Goal: Information Seeking & Learning: Find specific page/section

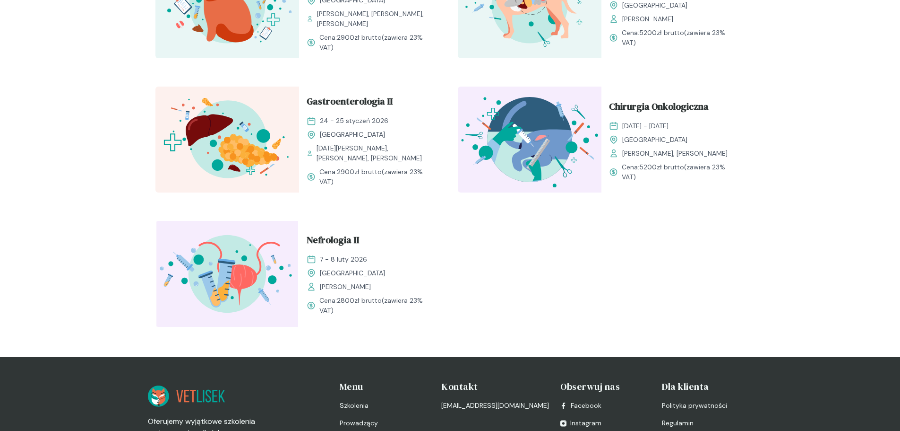
scroll to position [1087, 0]
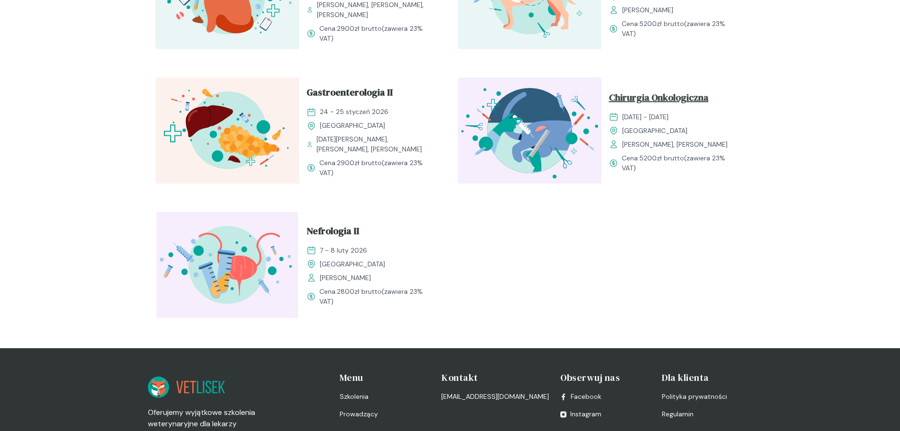
click at [705, 99] on span "Chirurgia Onkologiczna" at bounding box center [659, 99] width 100 height 18
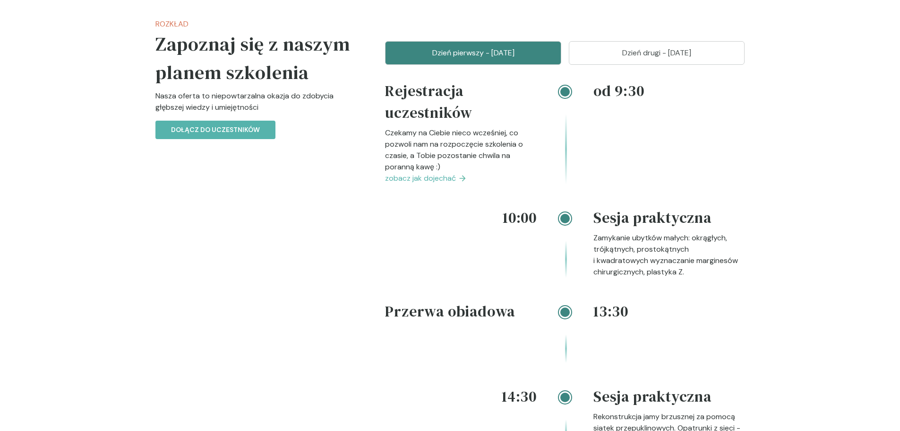
scroll to position [1040, 0]
click at [419, 183] on span "zobacz jak dojechać" at bounding box center [420, 177] width 71 height 11
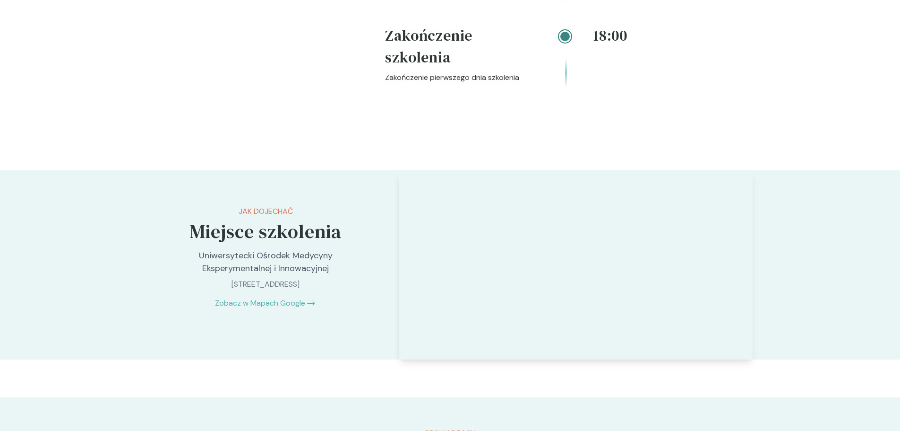
scroll to position [1483, 0]
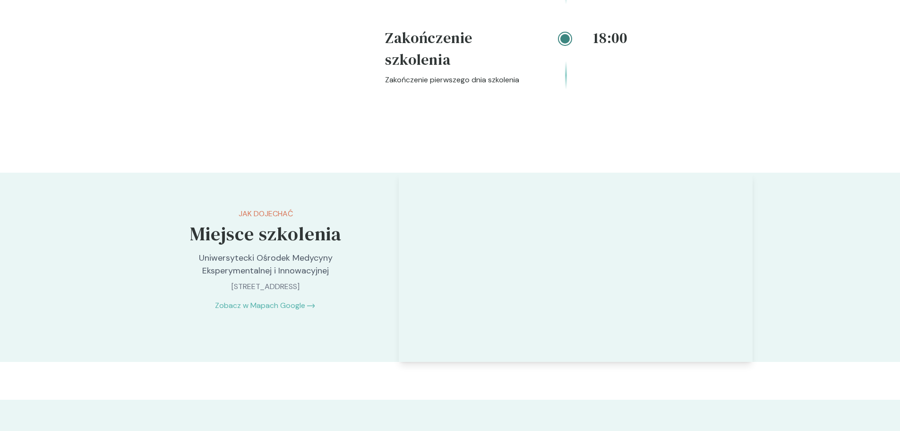
drag, startPoint x: 199, startPoint y: 284, endPoint x: 347, endPoint y: 312, distance: 150.1
click at [347, 312] on div "Jak dojechać Miejsce szkolenia Uniwersytecki Ośrodek Medycyny Eksperymentalnej …" at bounding box center [266, 260] width 236 height 174
copy div "Uniwersytecki Ośrodek Medycyny Eksperymentalnej i Innowacyjnej [STREET_ADDRESS]"
